Goal: Information Seeking & Learning: Learn about a topic

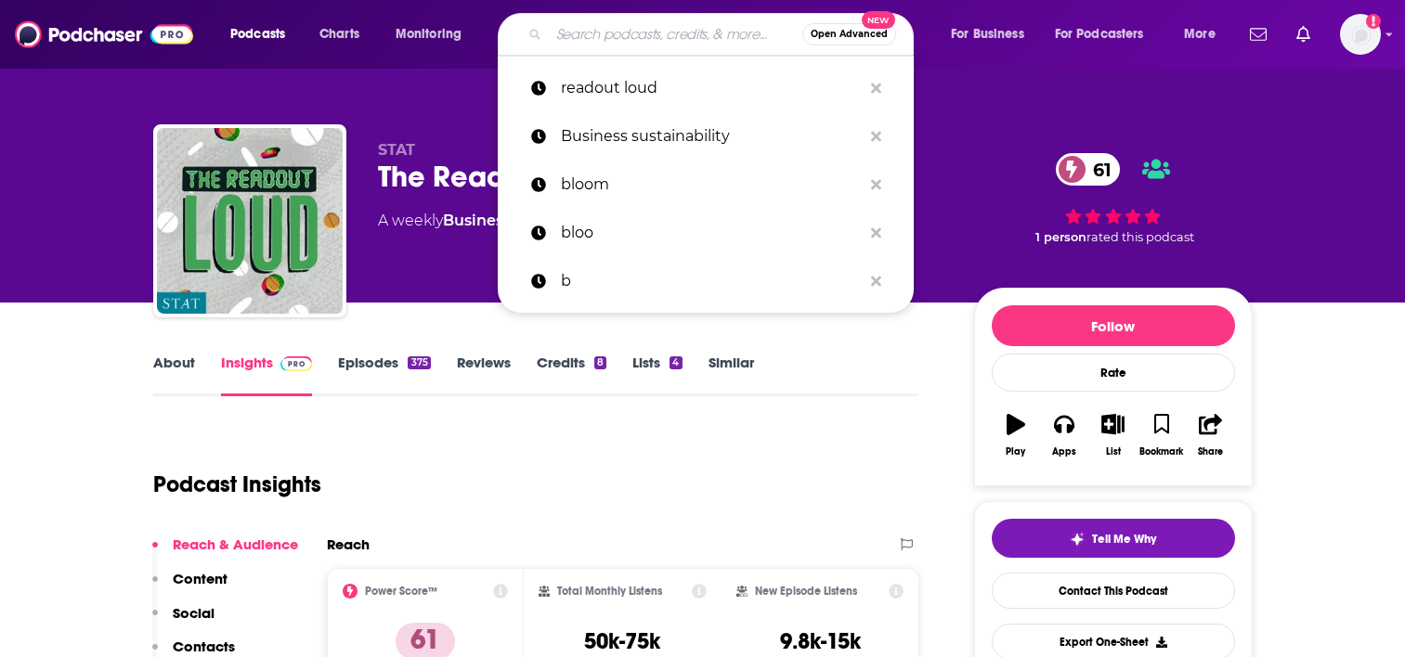
scroll to position [236, 0]
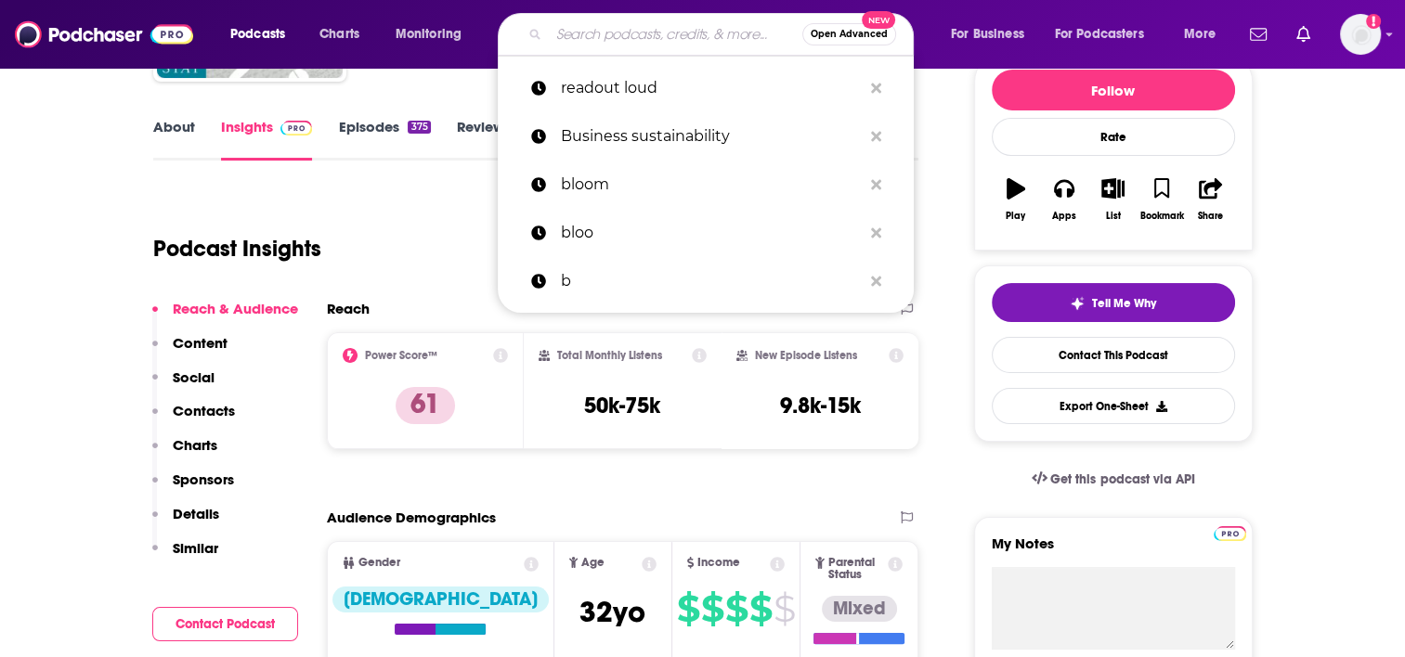
type input "Babbage"
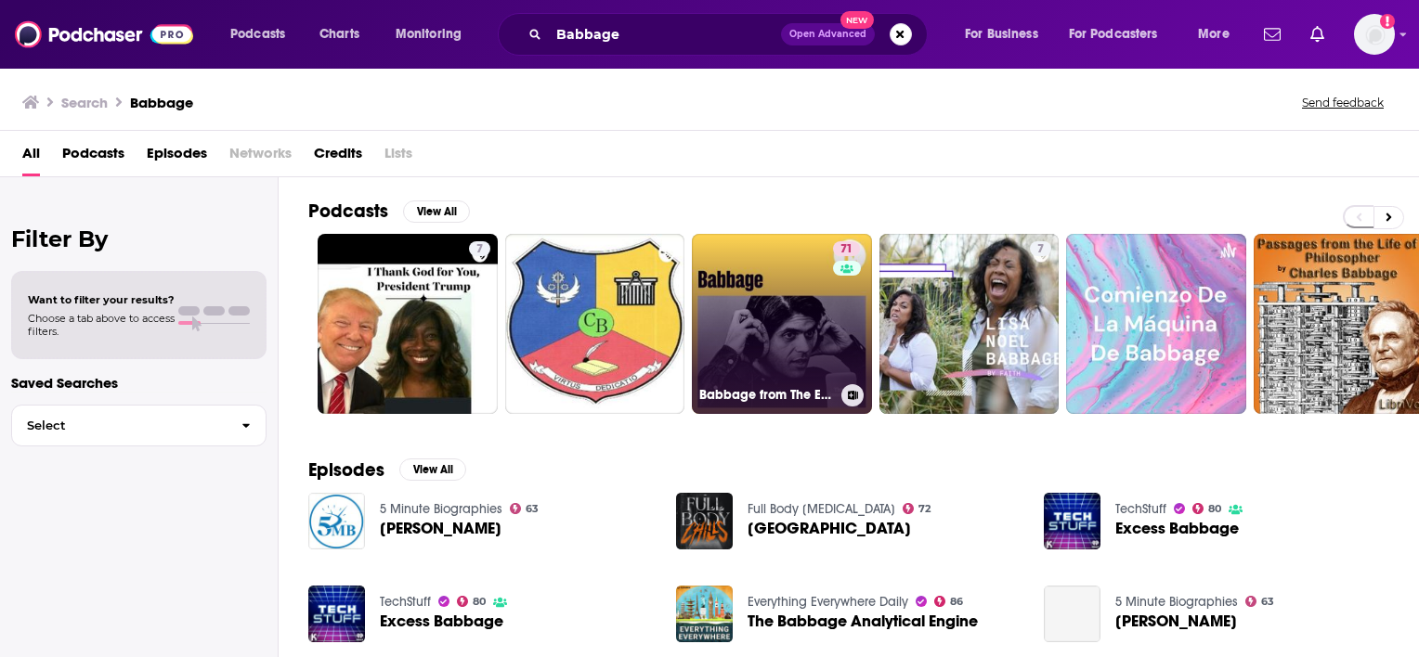
click at [742, 318] on link "71 Babbage from The Economist" at bounding box center [782, 324] width 180 height 180
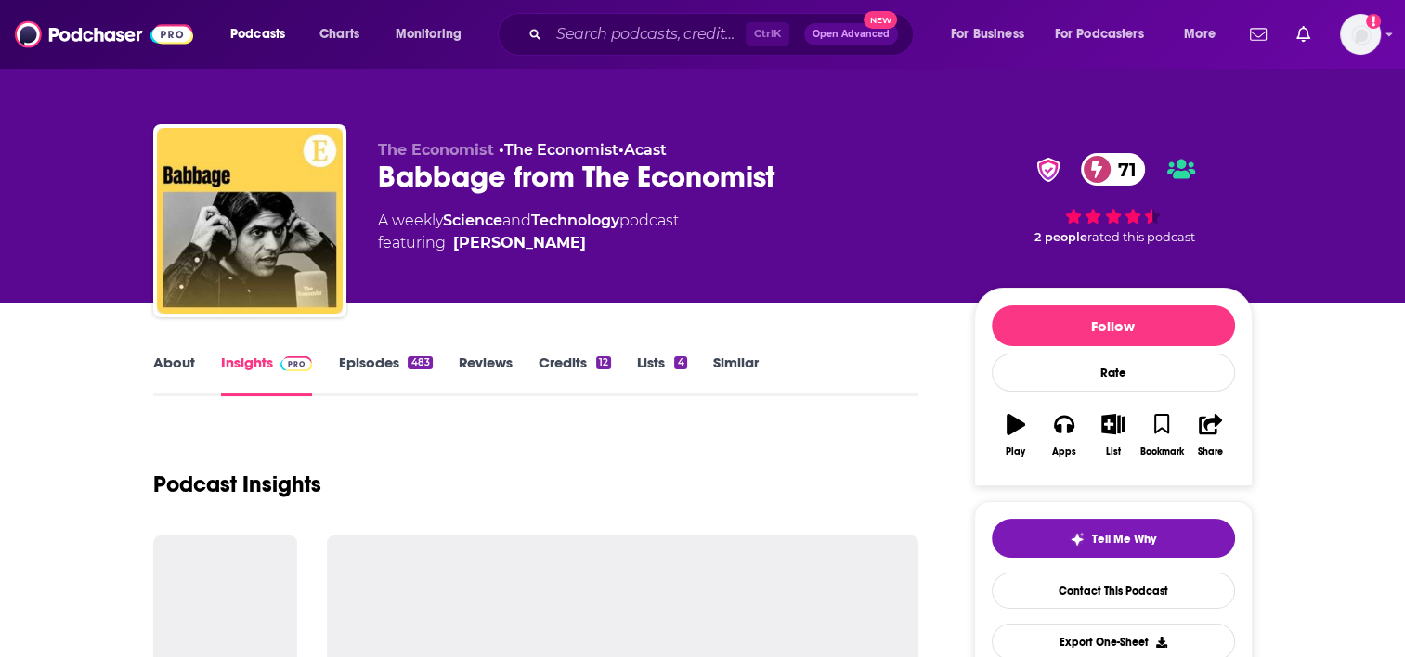
click at [161, 371] on link "About" at bounding box center [174, 375] width 42 height 43
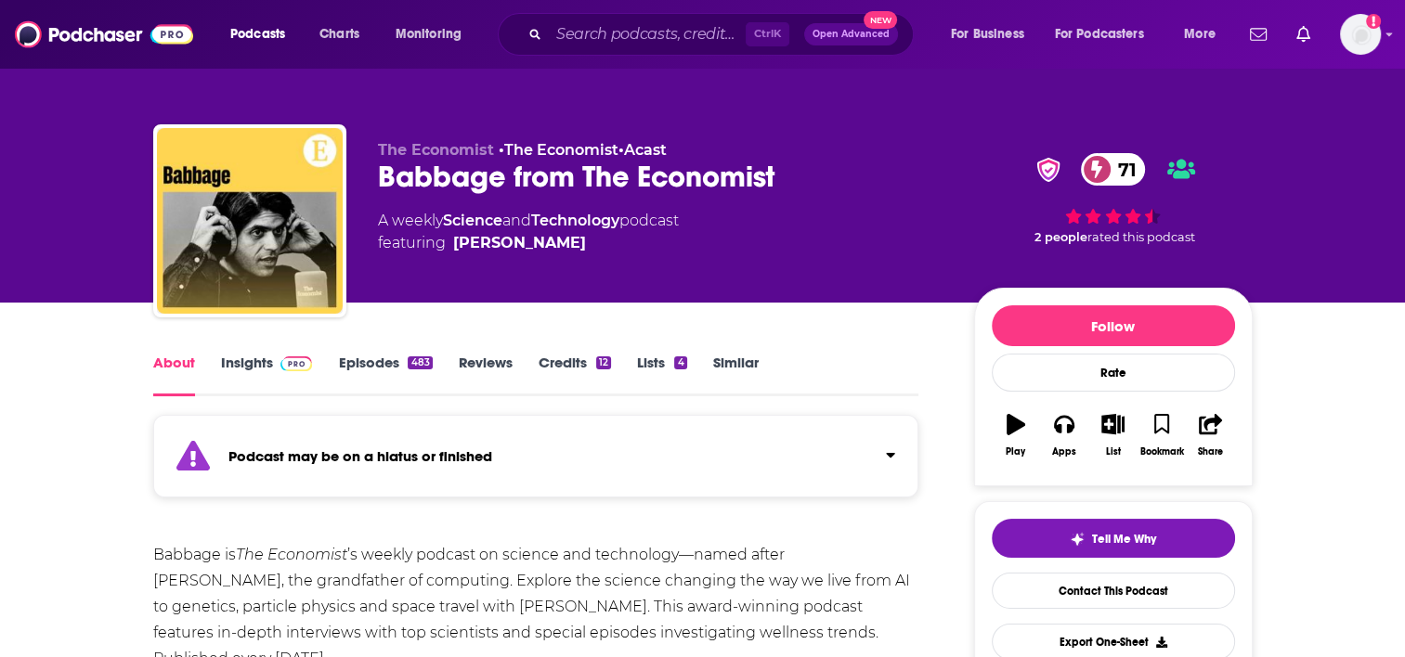
click at [231, 359] on link "Insights" at bounding box center [267, 375] width 92 height 43
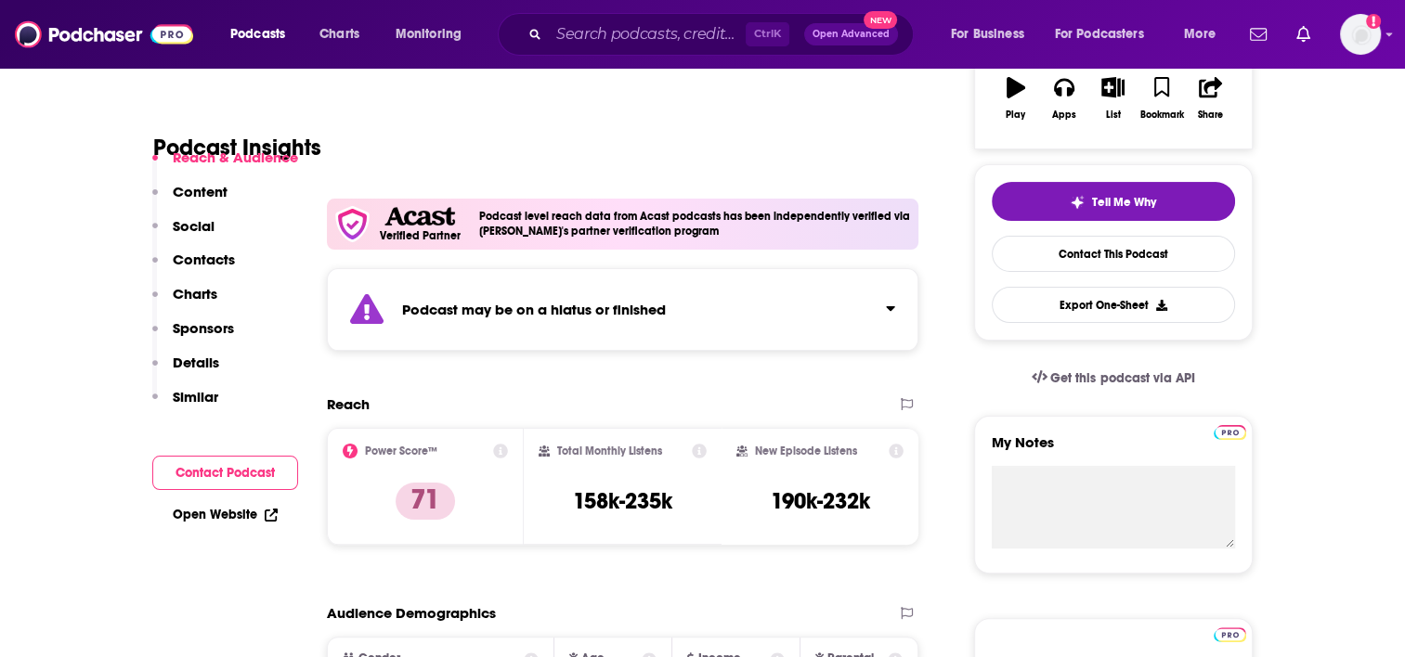
scroll to position [308, 0]
